Goal: Browse casually

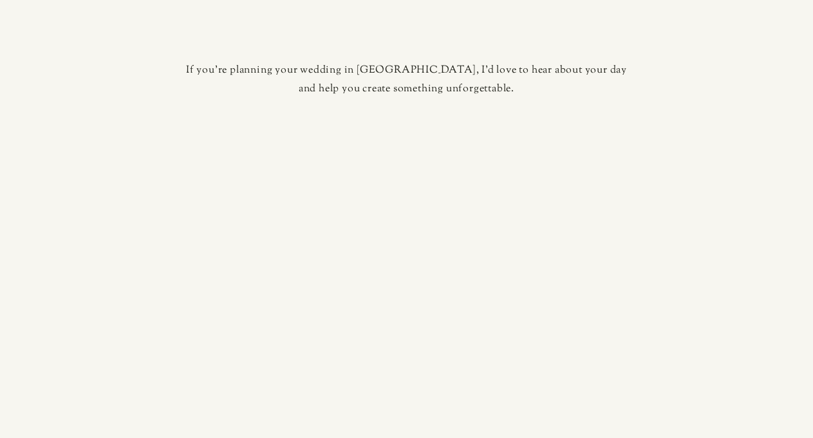
scroll to position [4279, 0]
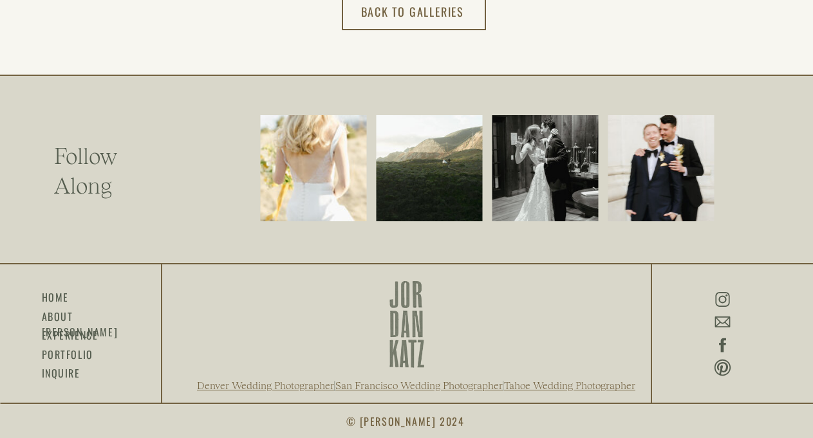
click at [720, 345] on icon at bounding box center [722, 345] width 7 height 14
click at [721, 345] on icon at bounding box center [722, 345] width 7 height 14
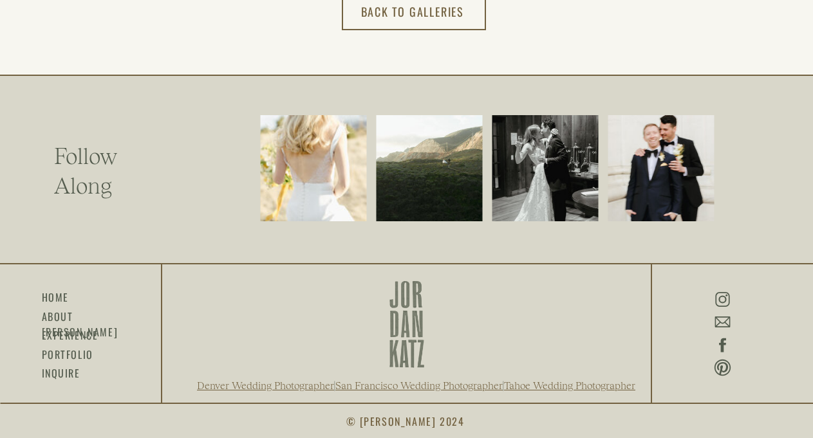
drag, startPoint x: 358, startPoint y: 421, endPoint x: 420, endPoint y: 429, distance: 62.9
click at [420, 429] on h3 "© [PERSON_NAME] 2024" at bounding box center [406, 420] width 121 height 16
copy h3 "[PERSON_NAME]"
